Goal: Use online tool/utility: Utilize a website feature to perform a specific function

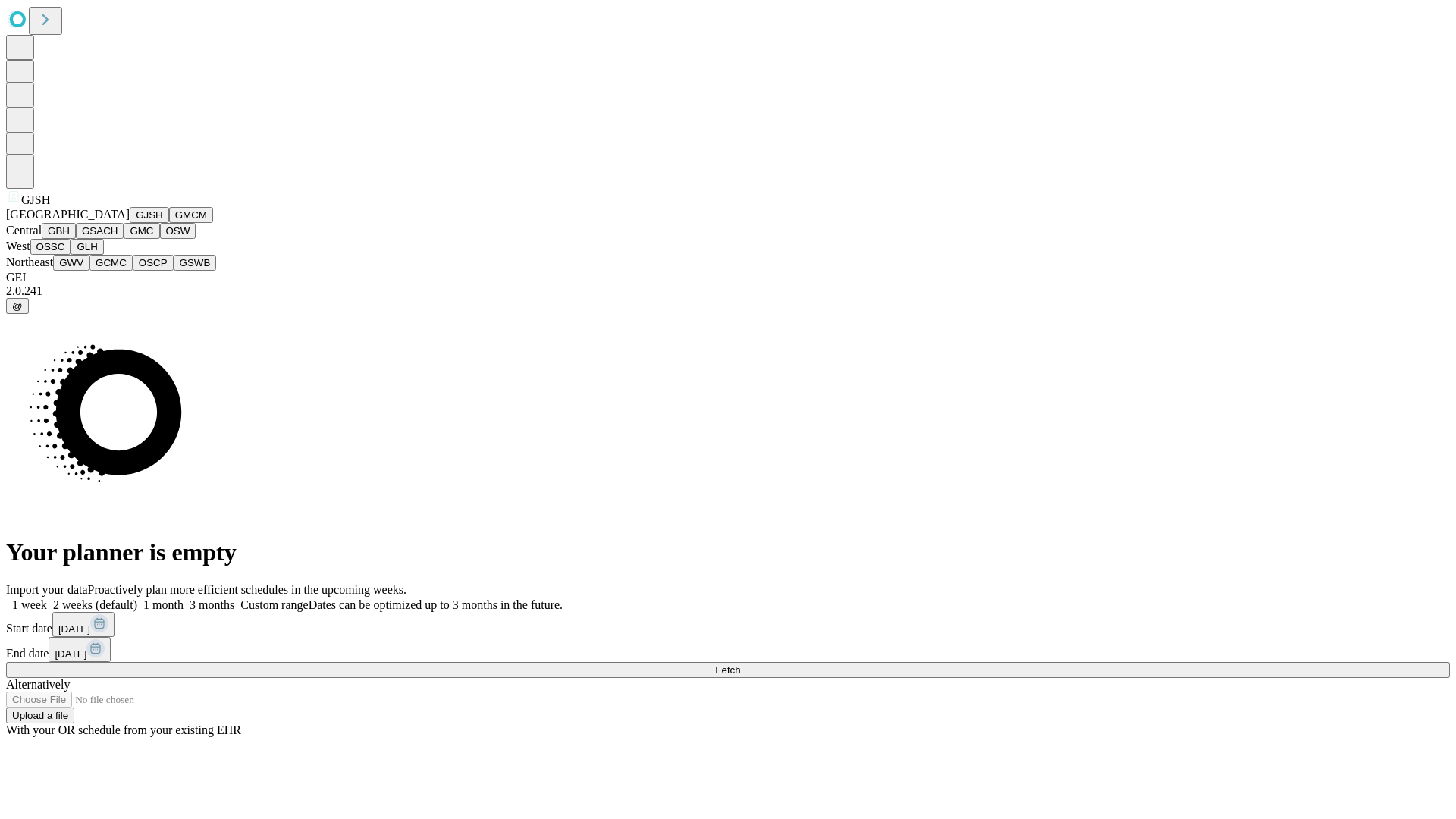
click at [130, 223] on button "GJSH" at bounding box center [150, 215] width 39 height 16
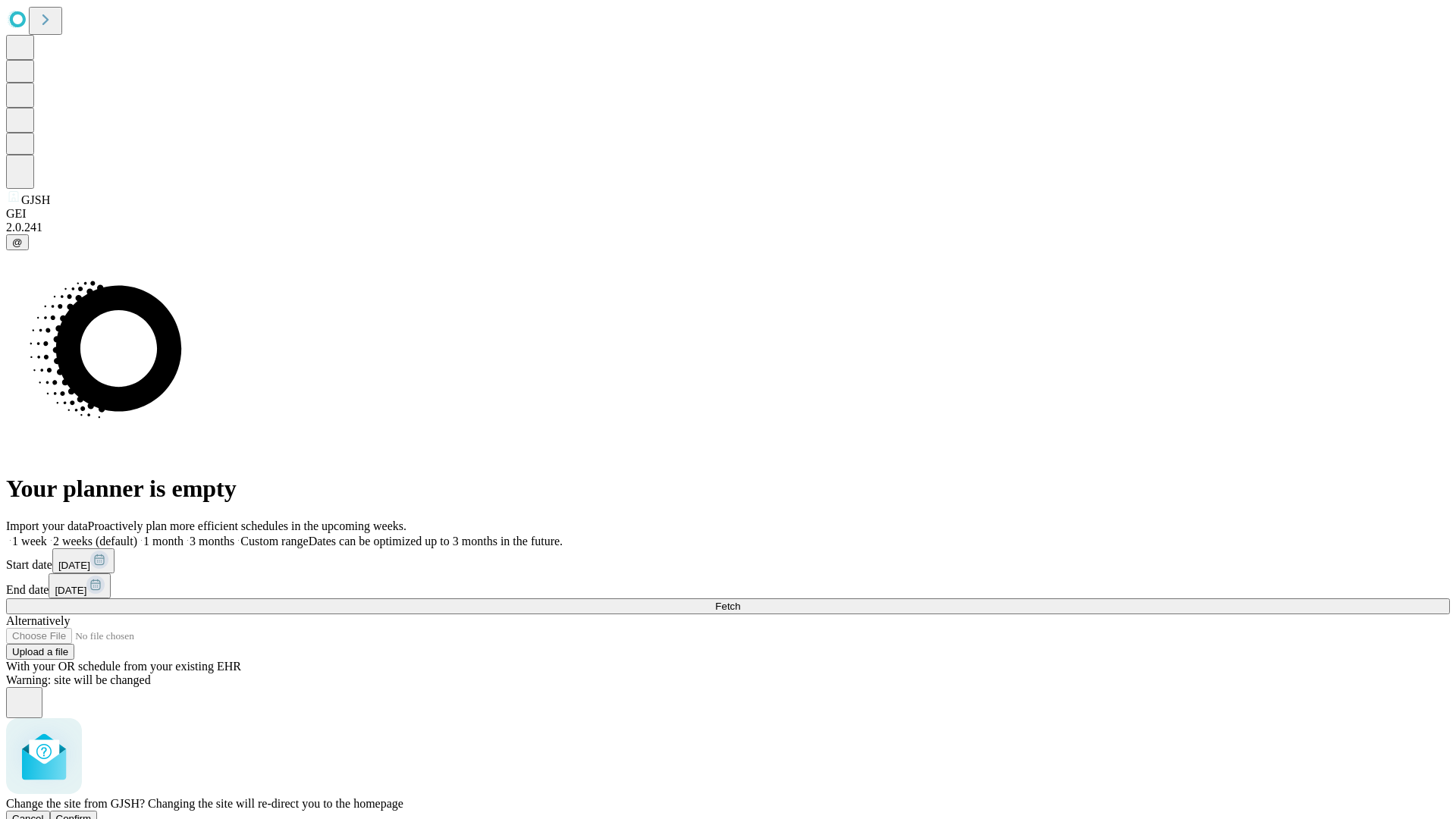
click at [91, 813] on span "Confirm" at bounding box center [74, 818] width 36 height 12
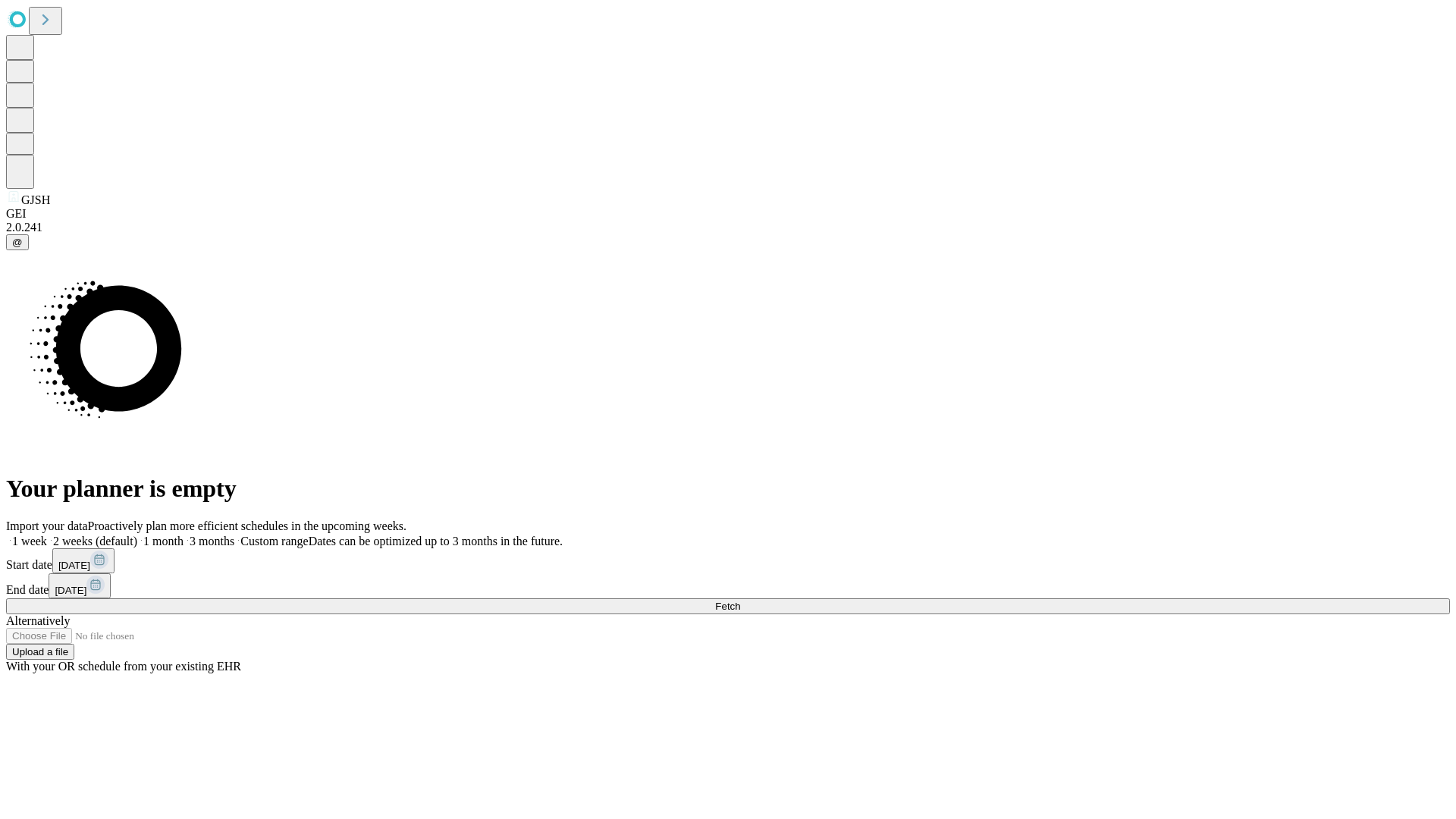
click at [184, 534] on label "1 month" at bounding box center [160, 541] width 47 height 13
click at [741, 601] on span "Fetch" at bounding box center [728, 606] width 25 height 12
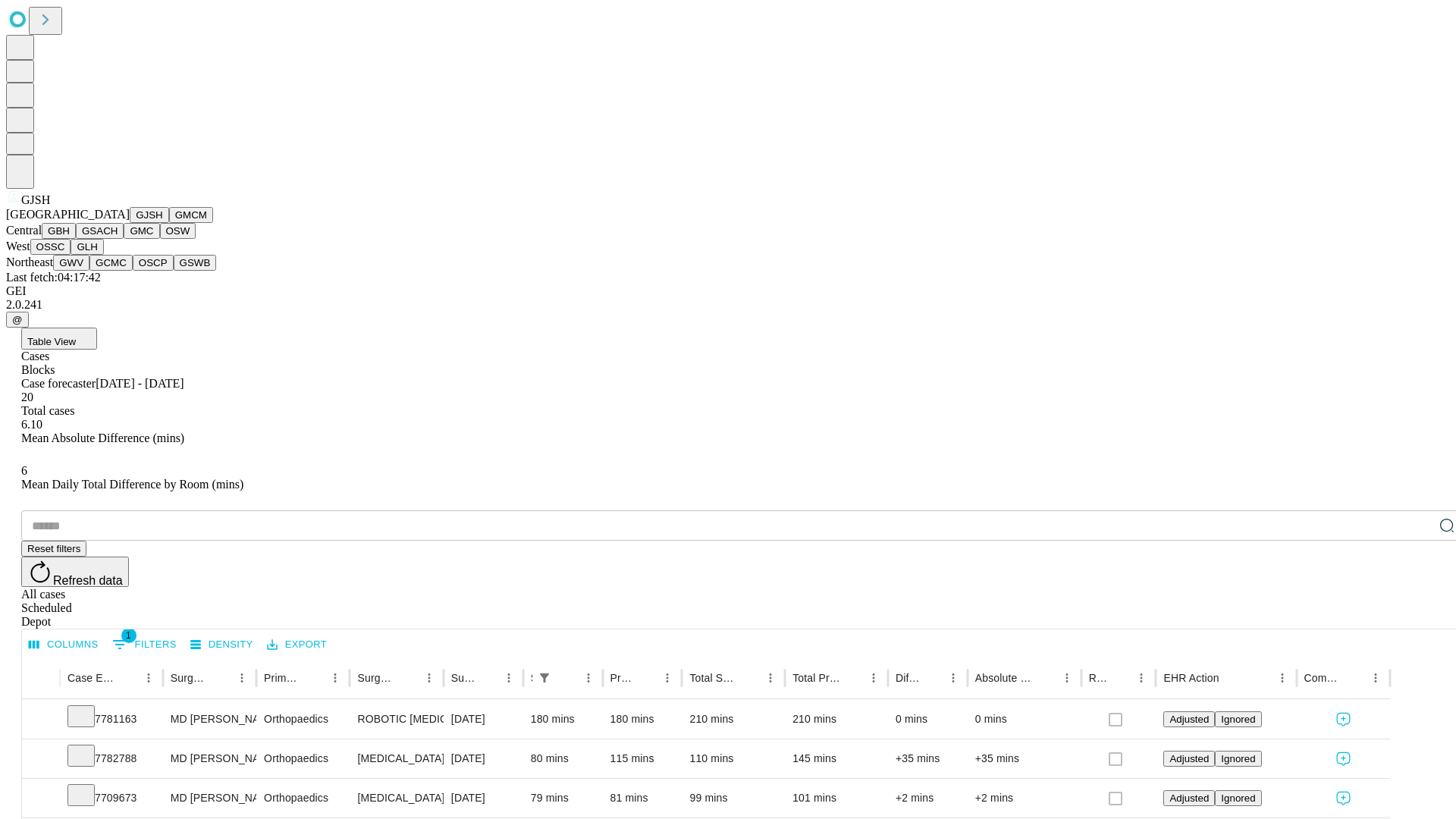
click at [169, 223] on button "GMCM" at bounding box center [191, 215] width 44 height 16
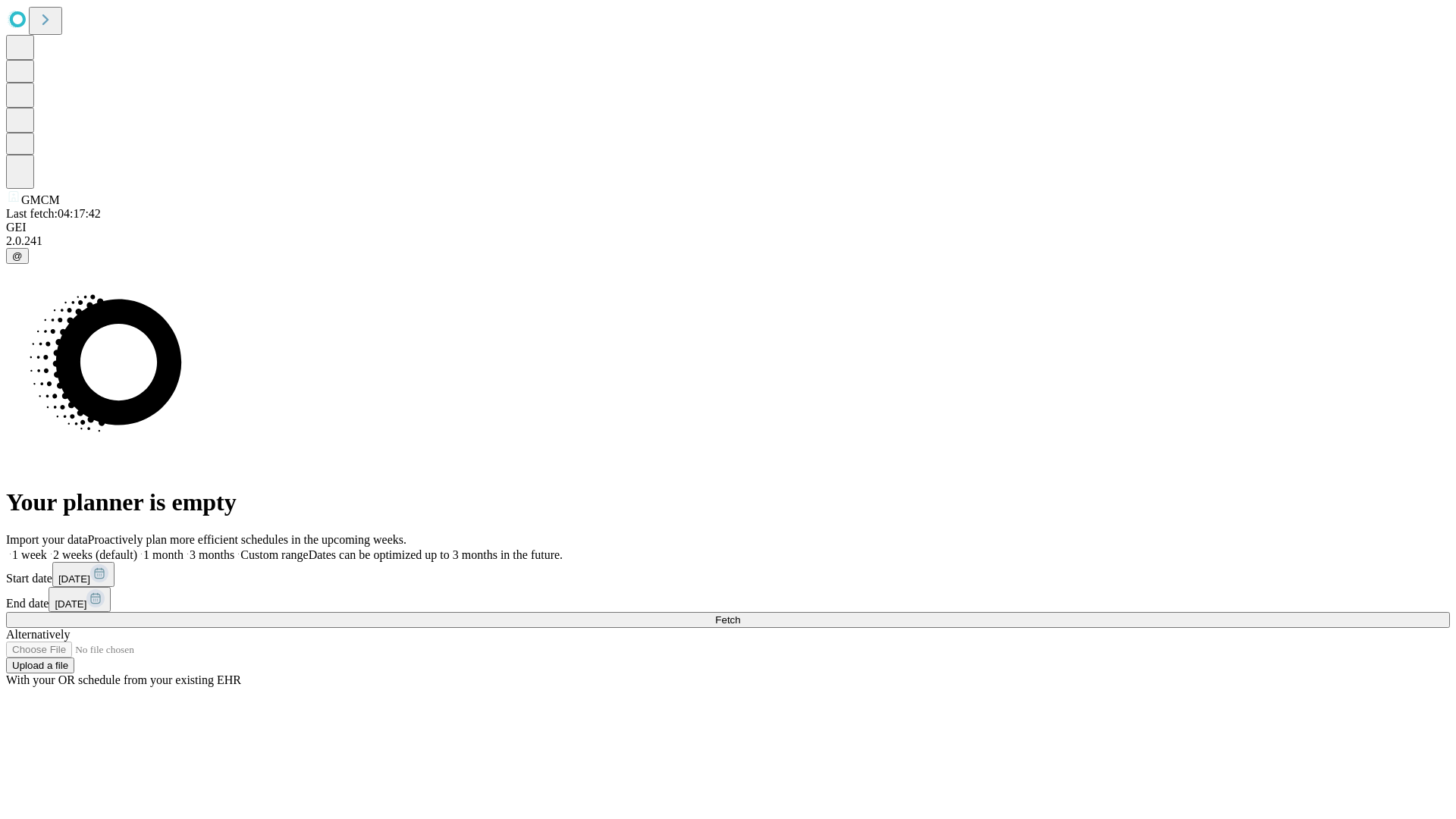
click at [741, 614] on span "Fetch" at bounding box center [728, 619] width 25 height 12
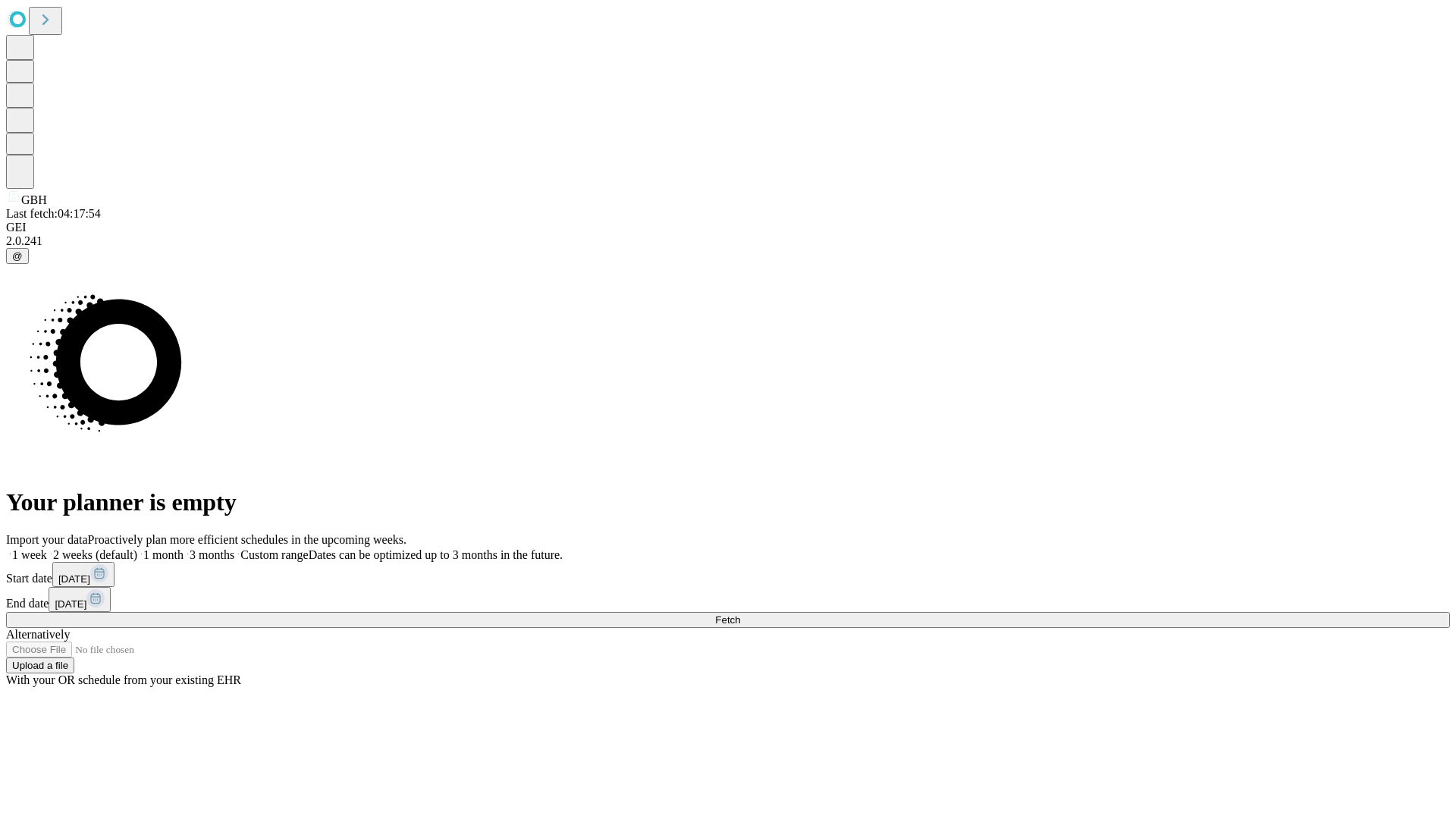
click at [184, 548] on label "1 month" at bounding box center [160, 554] width 47 height 13
click at [741, 614] on span "Fetch" at bounding box center [728, 619] width 25 height 12
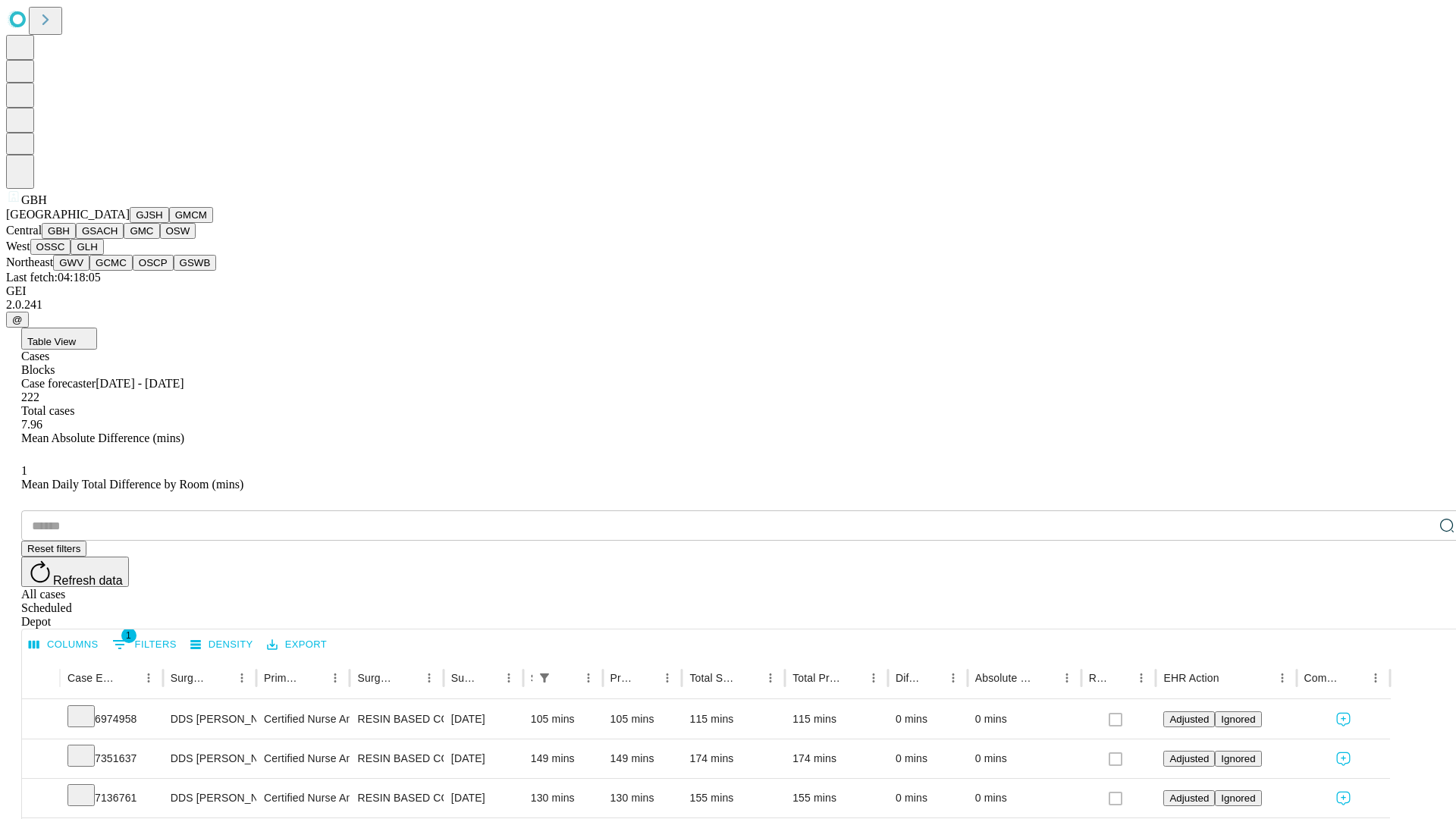
click at [117, 239] on button "GSACH" at bounding box center [99, 231] width 47 height 16
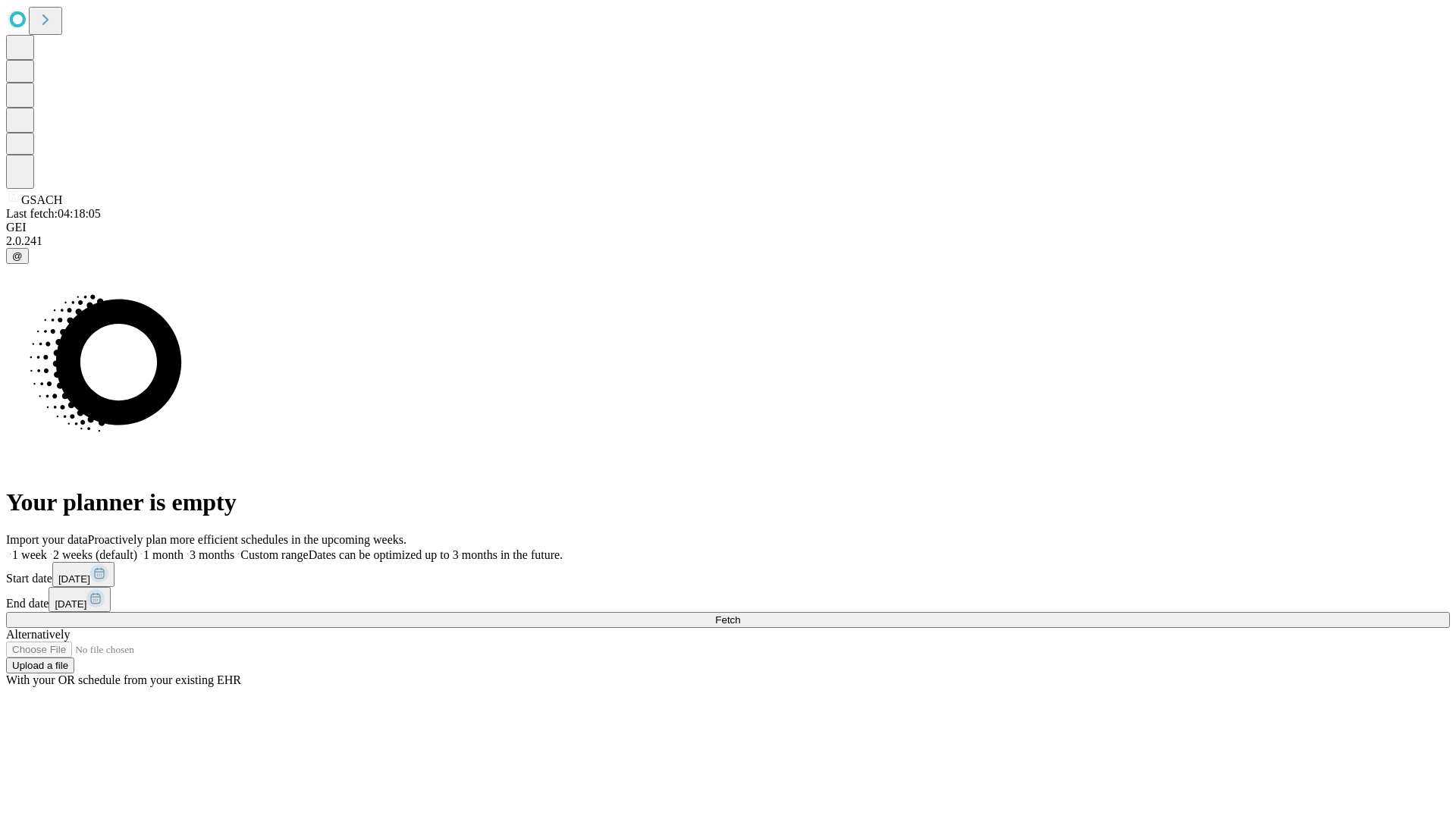
click at [184, 548] on label "1 month" at bounding box center [160, 554] width 47 height 13
click at [741, 614] on span "Fetch" at bounding box center [728, 619] width 25 height 12
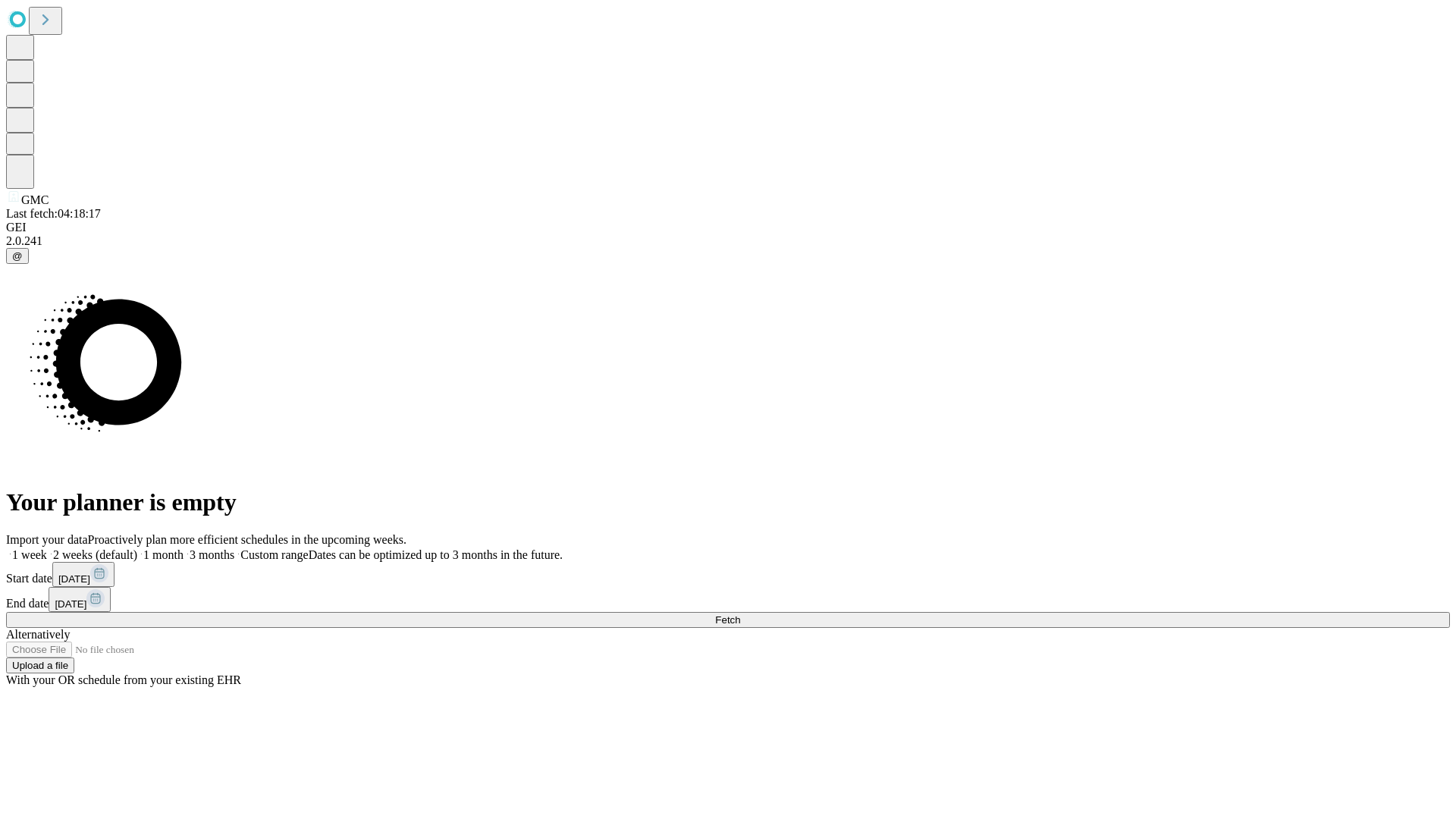
click at [184, 548] on label "1 month" at bounding box center [160, 554] width 47 height 13
click at [741, 614] on span "Fetch" at bounding box center [728, 619] width 25 height 12
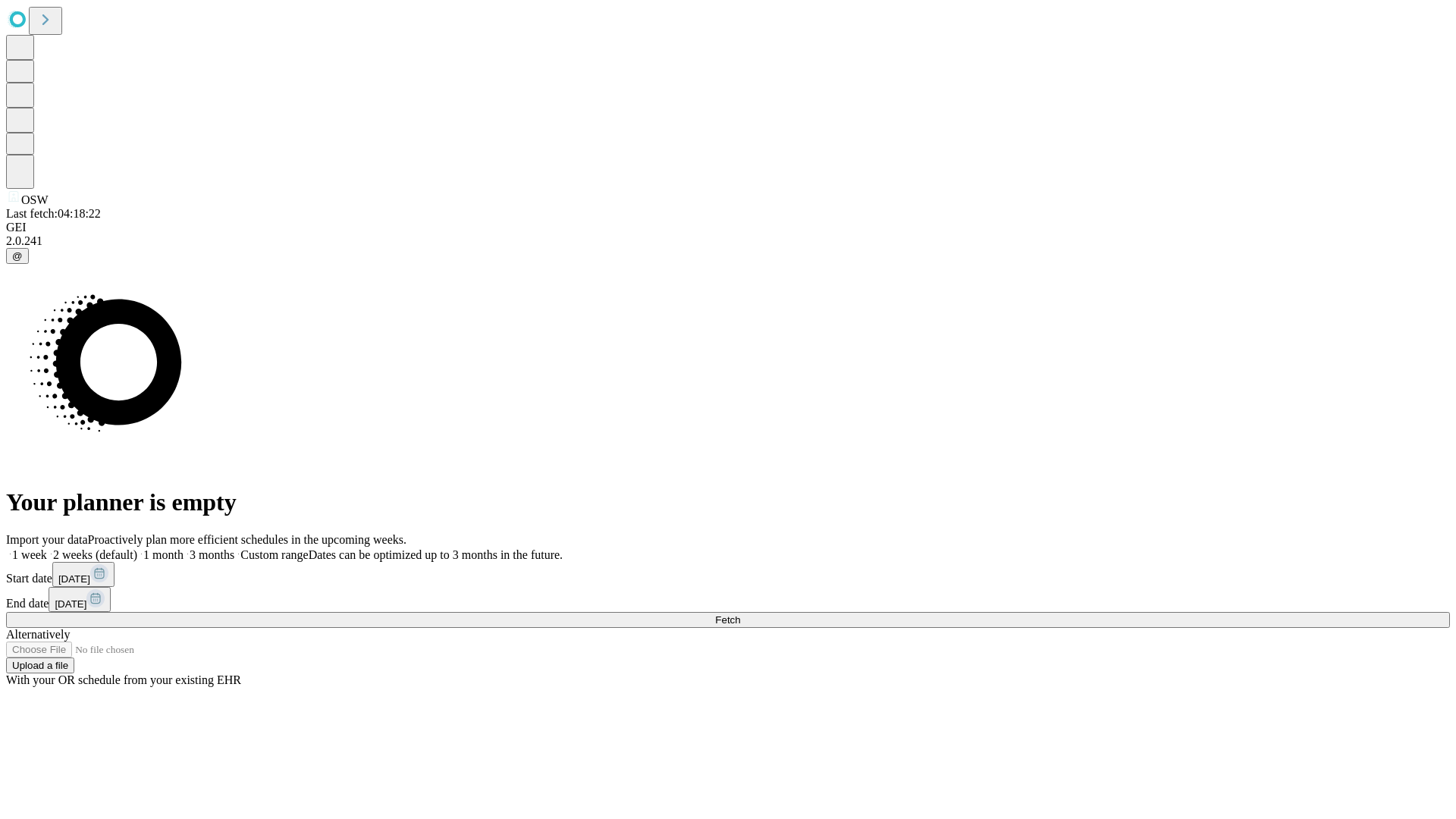
click at [184, 548] on label "1 month" at bounding box center [160, 554] width 47 height 13
click at [741, 614] on span "Fetch" at bounding box center [728, 619] width 25 height 12
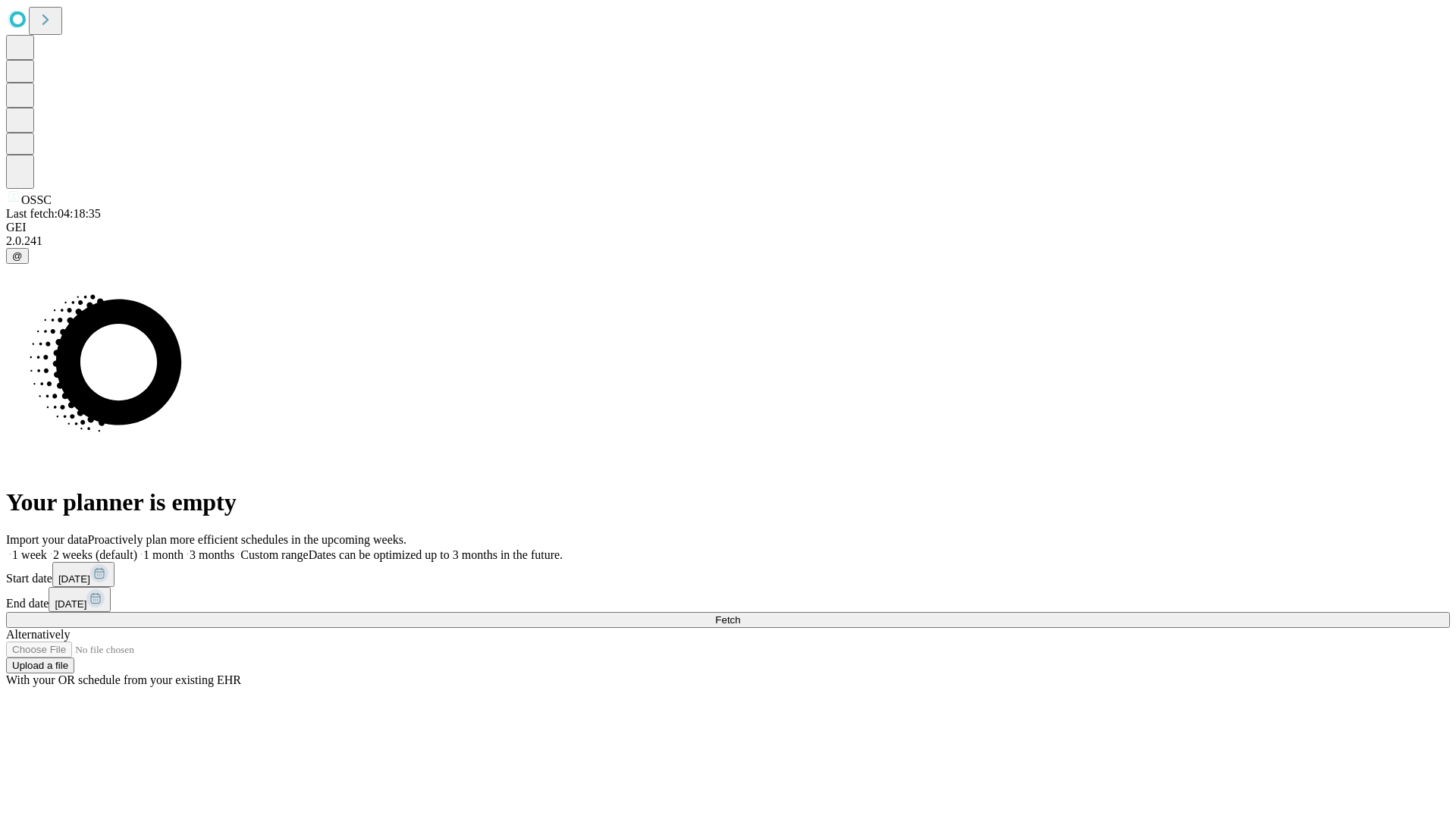
click at [184, 548] on label "1 month" at bounding box center [160, 554] width 47 height 13
click at [741, 614] on span "Fetch" at bounding box center [728, 619] width 25 height 12
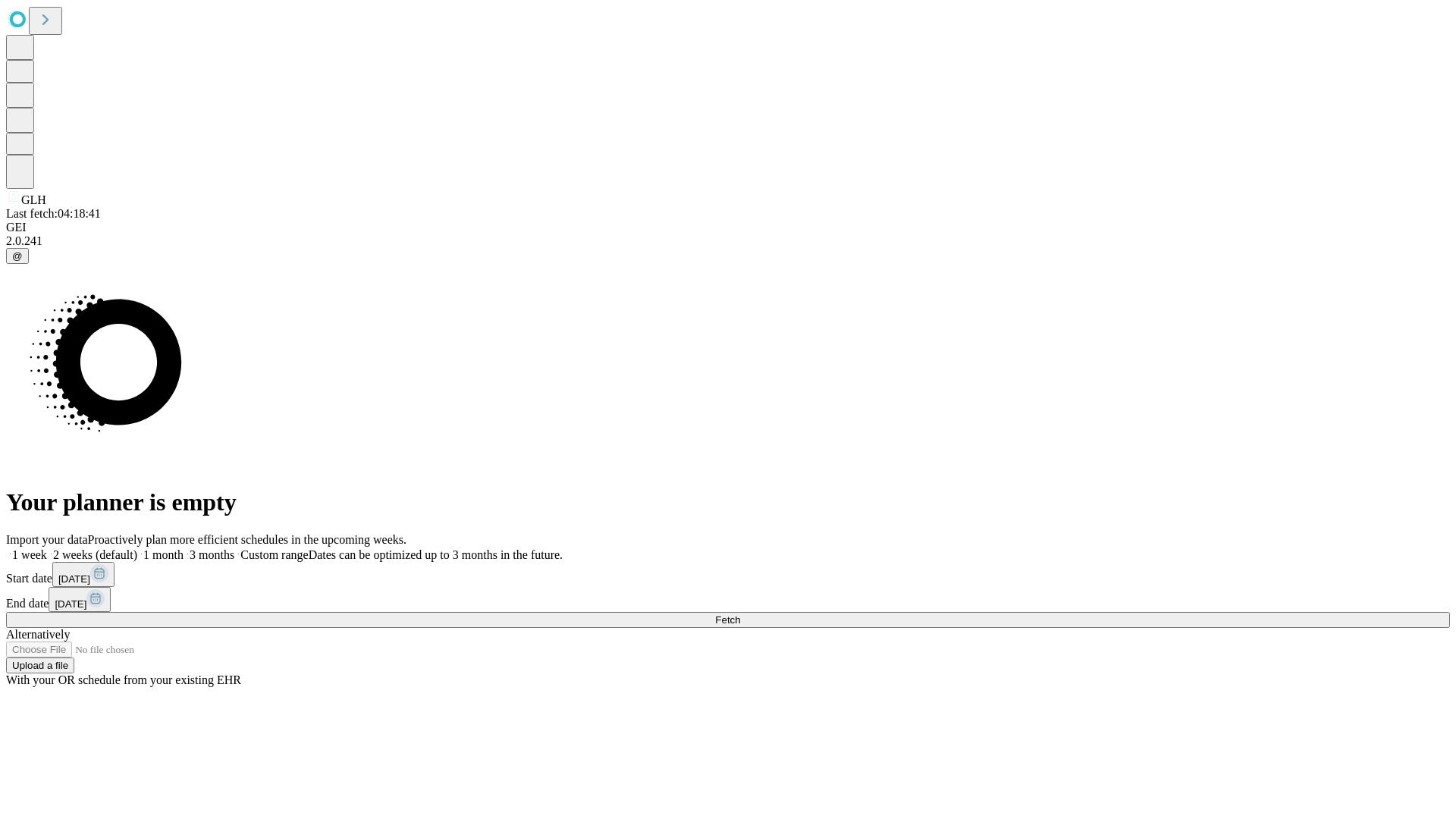
click at [184, 548] on label "1 month" at bounding box center [160, 554] width 47 height 13
click at [741, 614] on span "Fetch" at bounding box center [728, 619] width 25 height 12
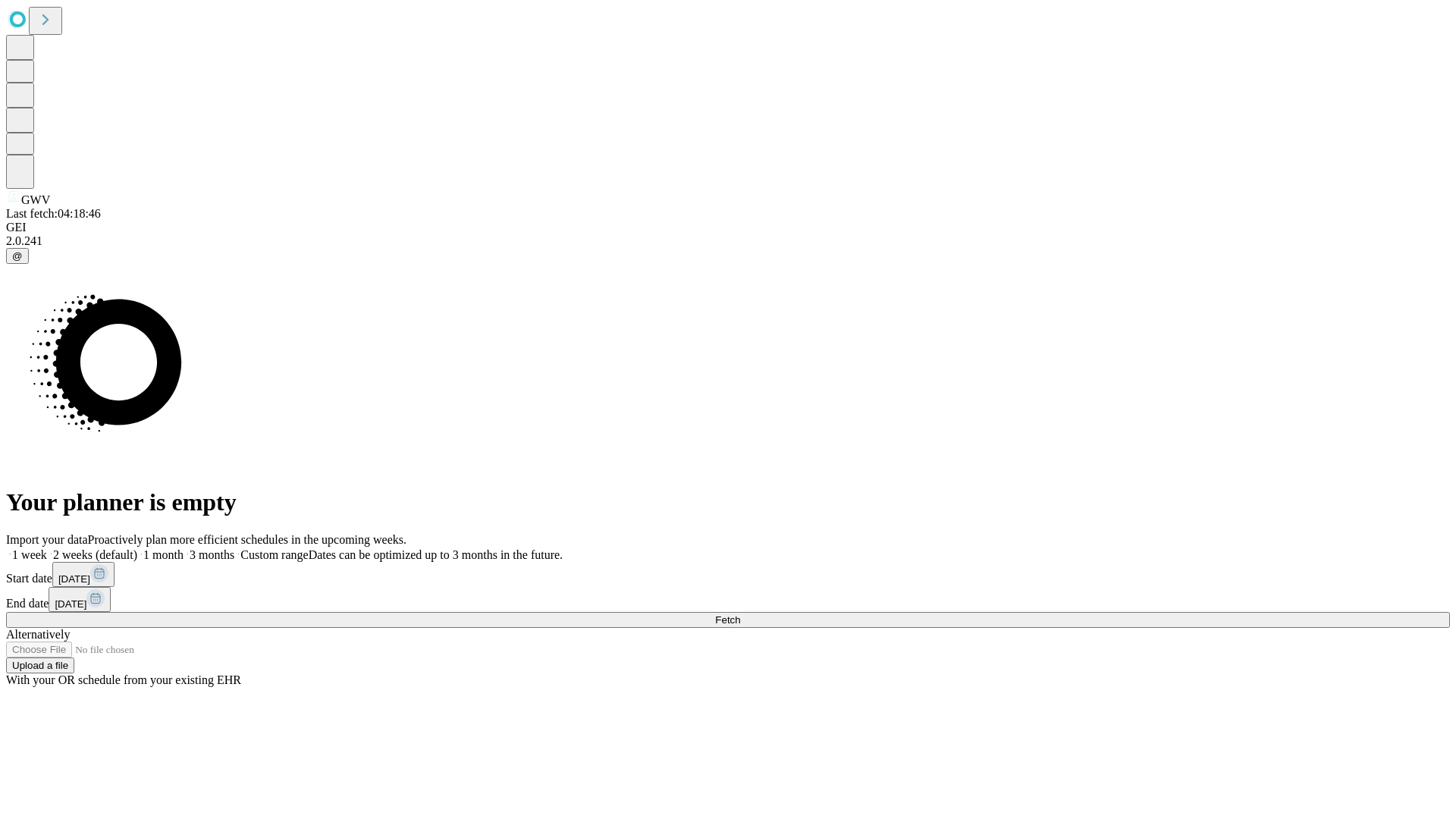
click at [184, 548] on label "1 month" at bounding box center [160, 554] width 47 height 13
click at [741, 614] on span "Fetch" at bounding box center [728, 619] width 25 height 12
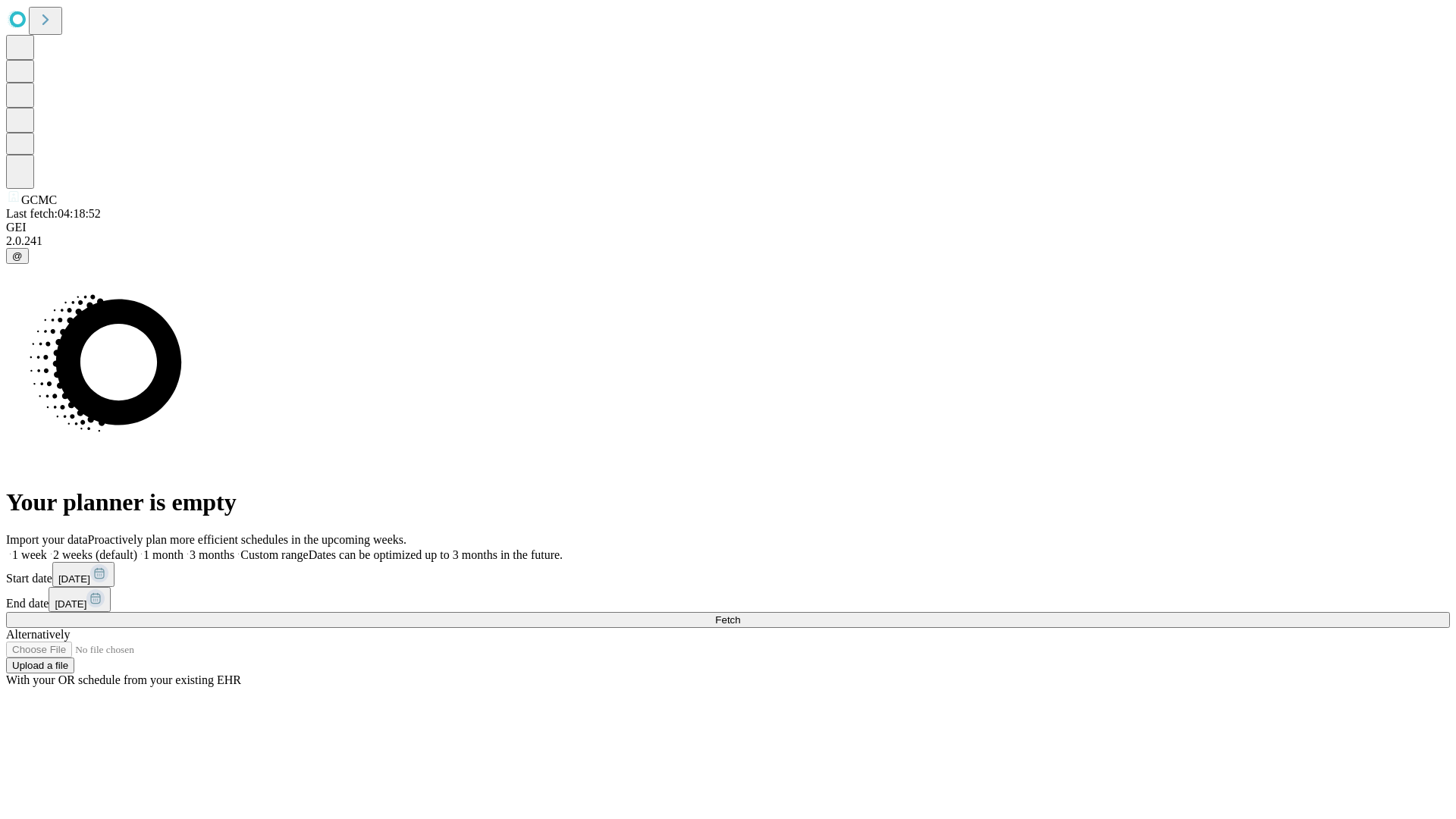
click at [184, 548] on label "1 month" at bounding box center [160, 554] width 47 height 13
click at [741, 614] on span "Fetch" at bounding box center [728, 619] width 25 height 12
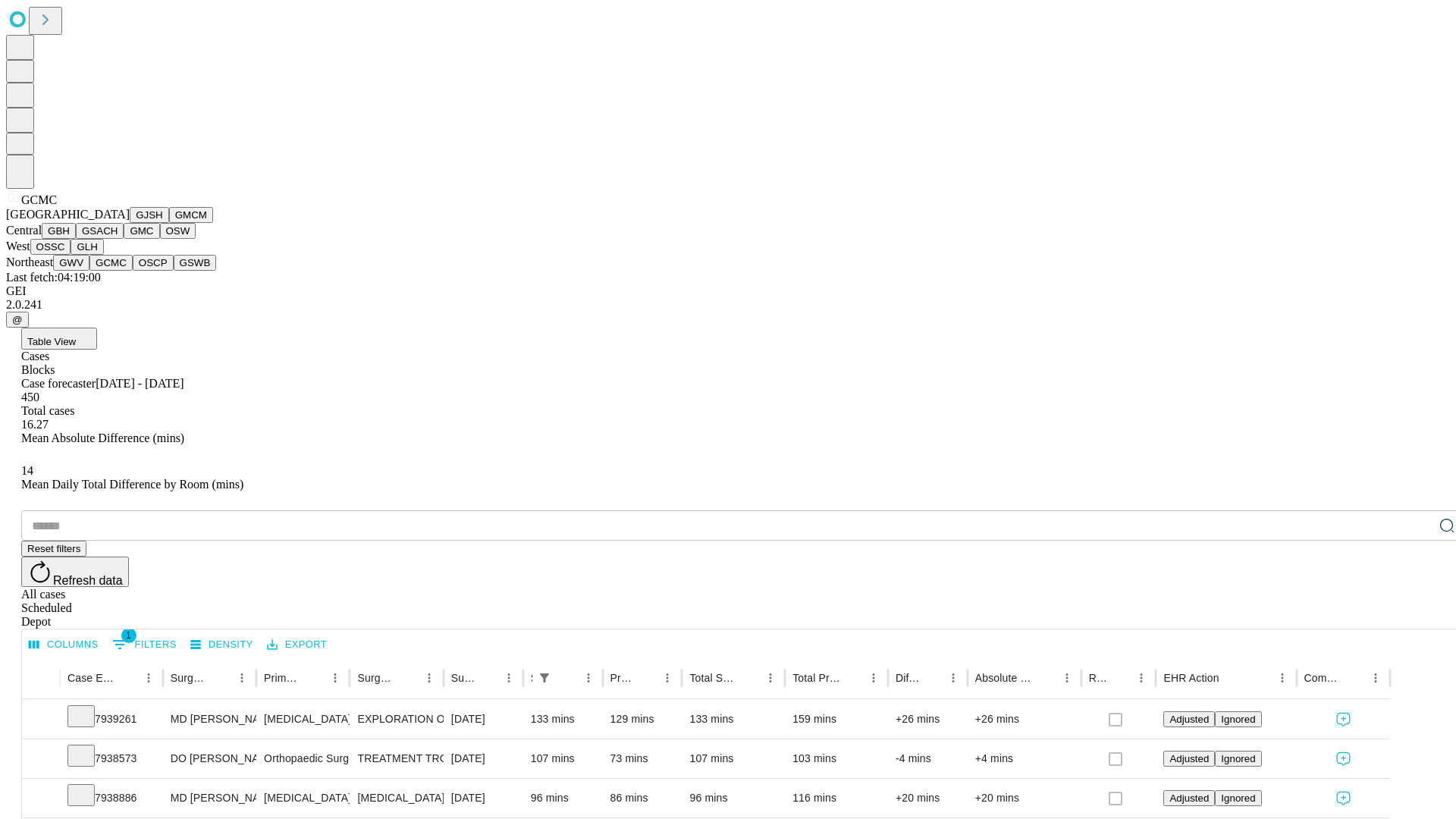
click at [133, 270] on button "OSCP" at bounding box center [153, 263] width 41 height 16
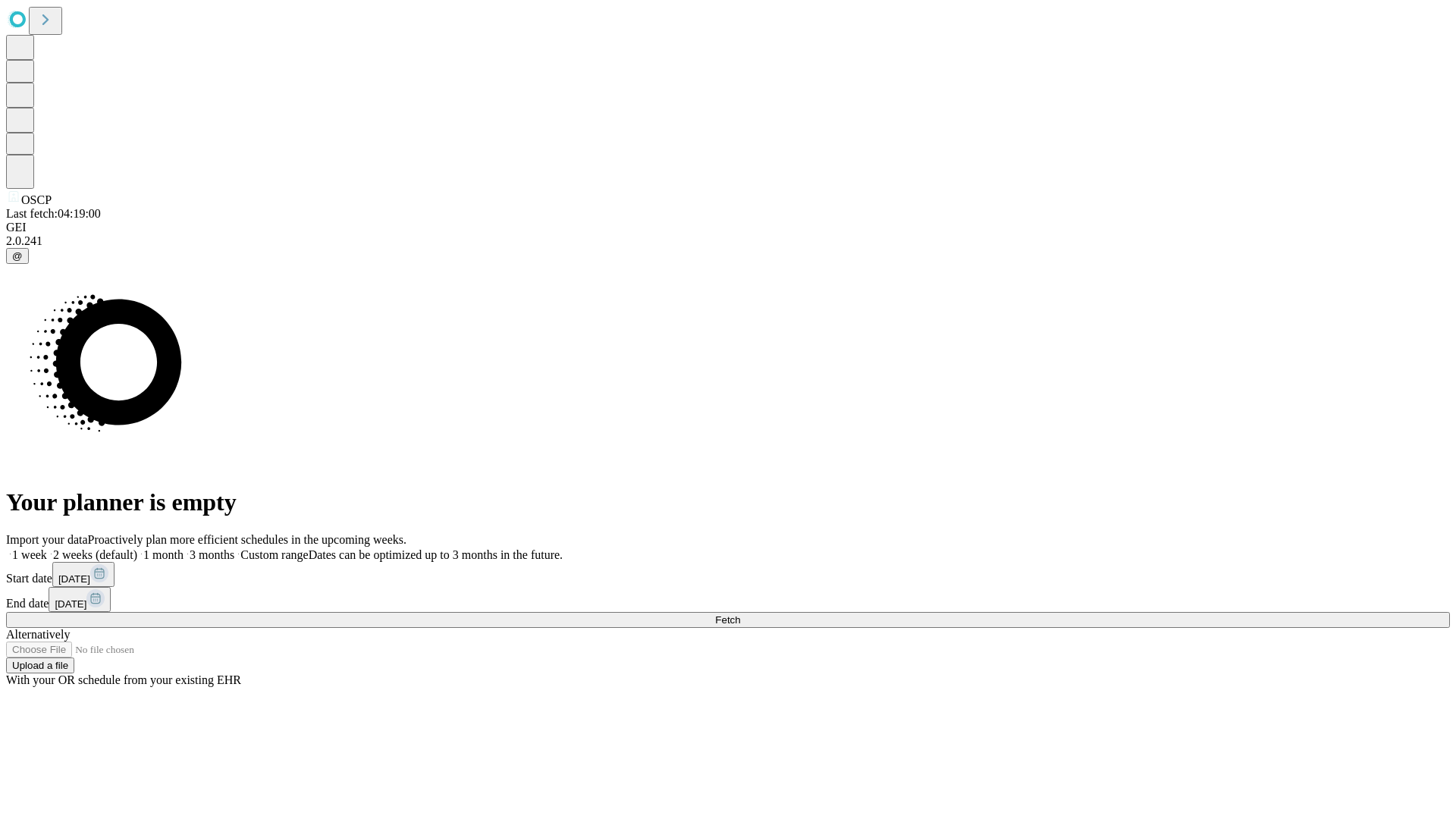
click at [184, 548] on label "1 month" at bounding box center [160, 554] width 47 height 13
click at [741, 614] on span "Fetch" at bounding box center [728, 619] width 25 height 12
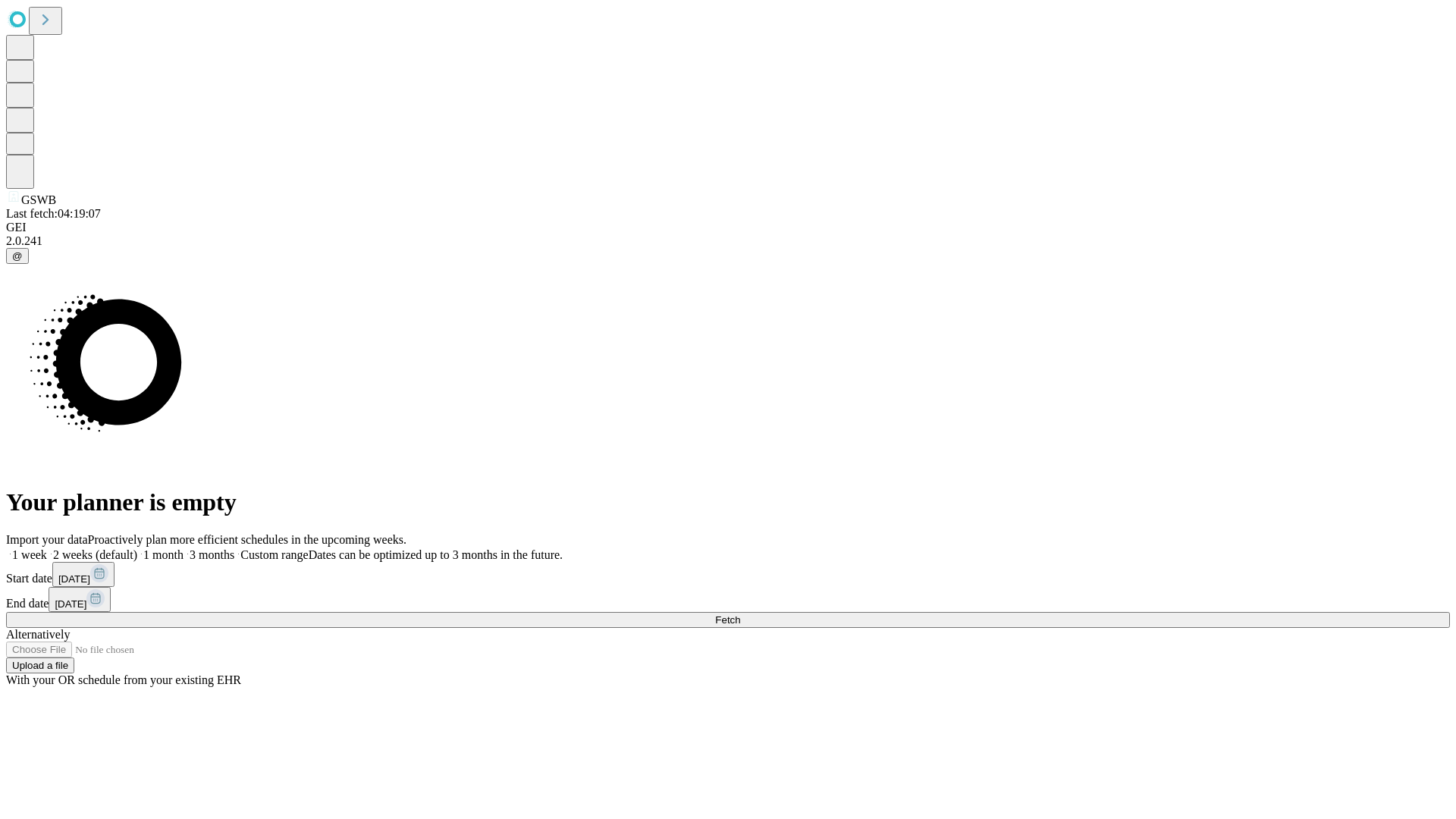
click at [184, 548] on label "1 month" at bounding box center [160, 554] width 47 height 13
click at [741, 614] on span "Fetch" at bounding box center [728, 619] width 25 height 12
